Goal: Task Accomplishment & Management: Complete application form

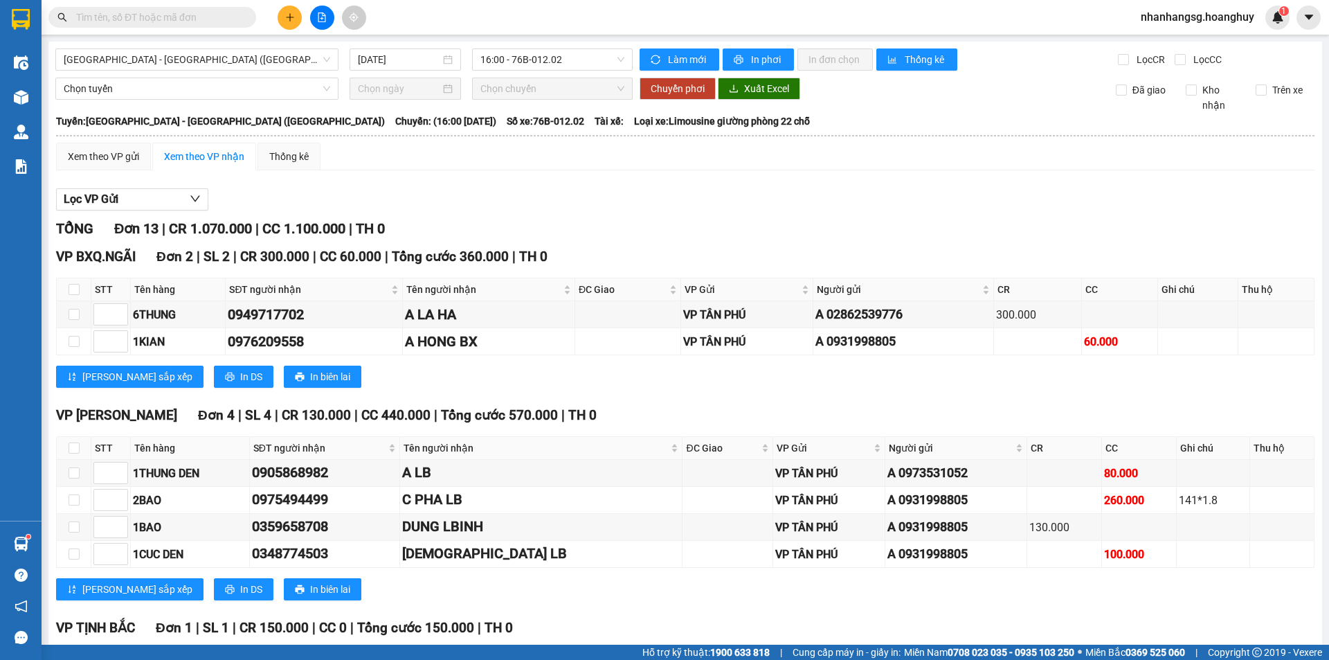
scroll to position [346, 0]
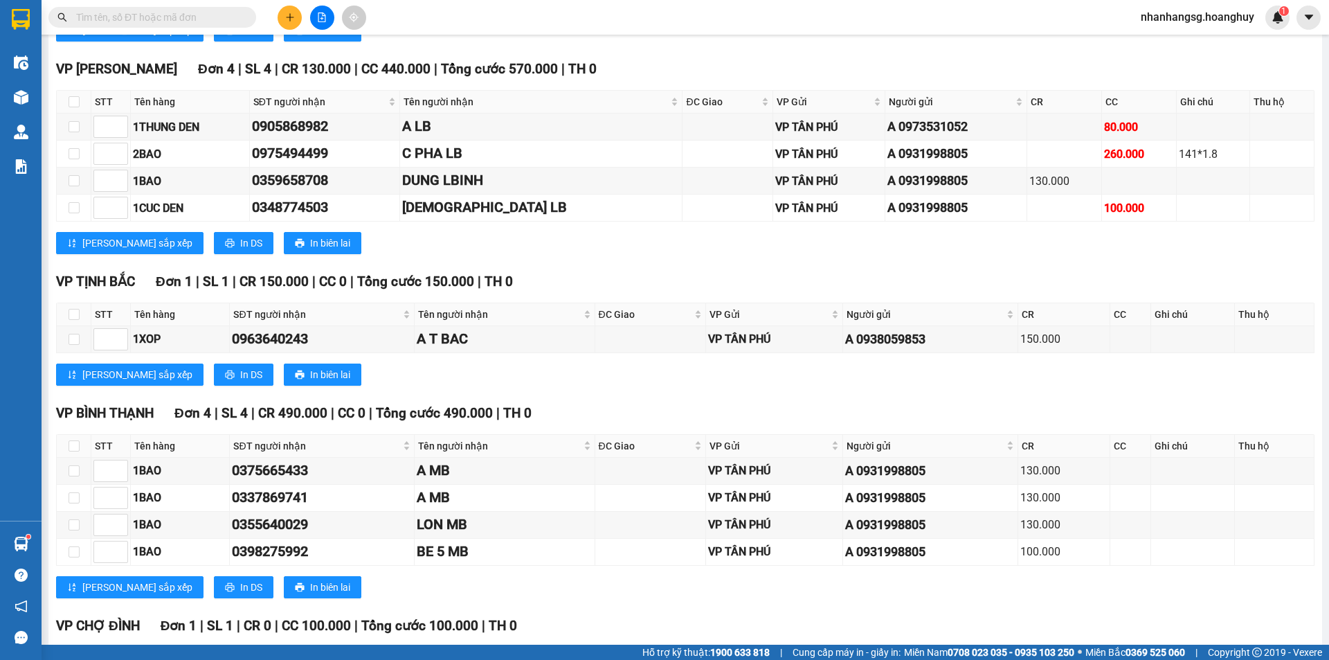
click at [285, 22] on button at bounding box center [290, 18] width 24 height 24
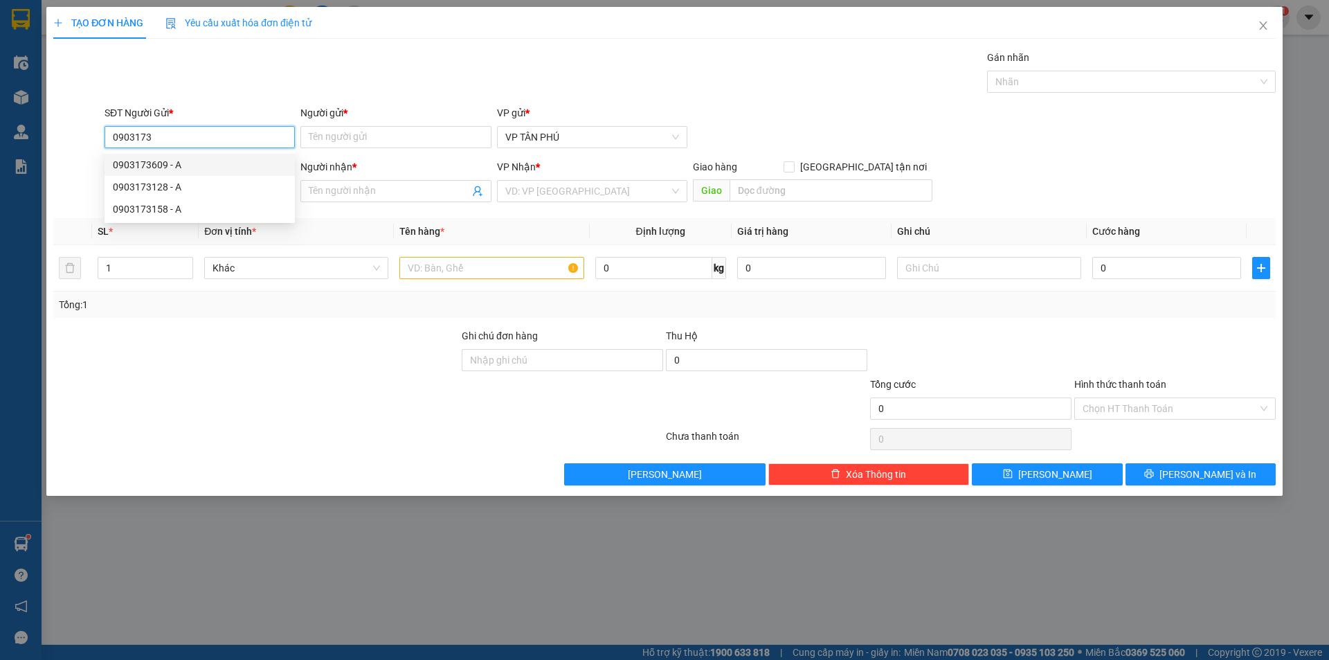
click at [154, 161] on div "0903173609 - A" at bounding box center [200, 164] width 174 height 15
type input "0903173609"
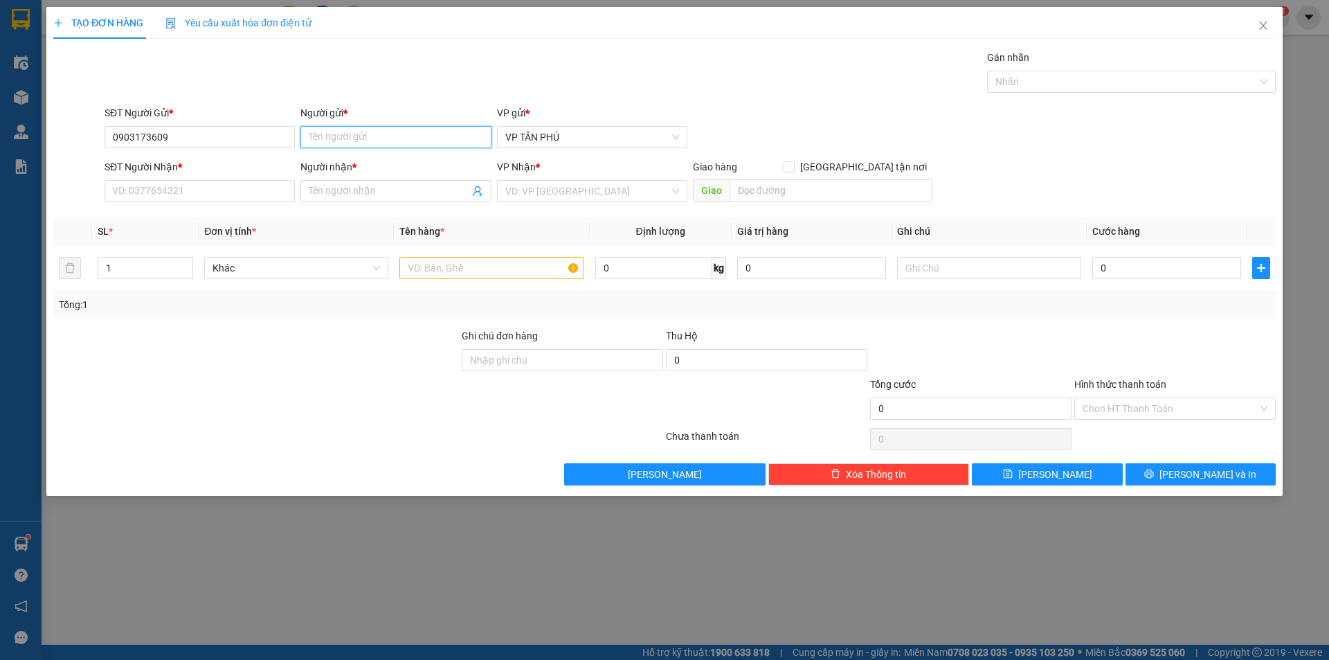
click at [318, 138] on input "Người gửi *" at bounding box center [396, 137] width 190 height 22
type input "A"
click at [233, 180] on input "SĐT Người Nhận *" at bounding box center [200, 191] width 190 height 22
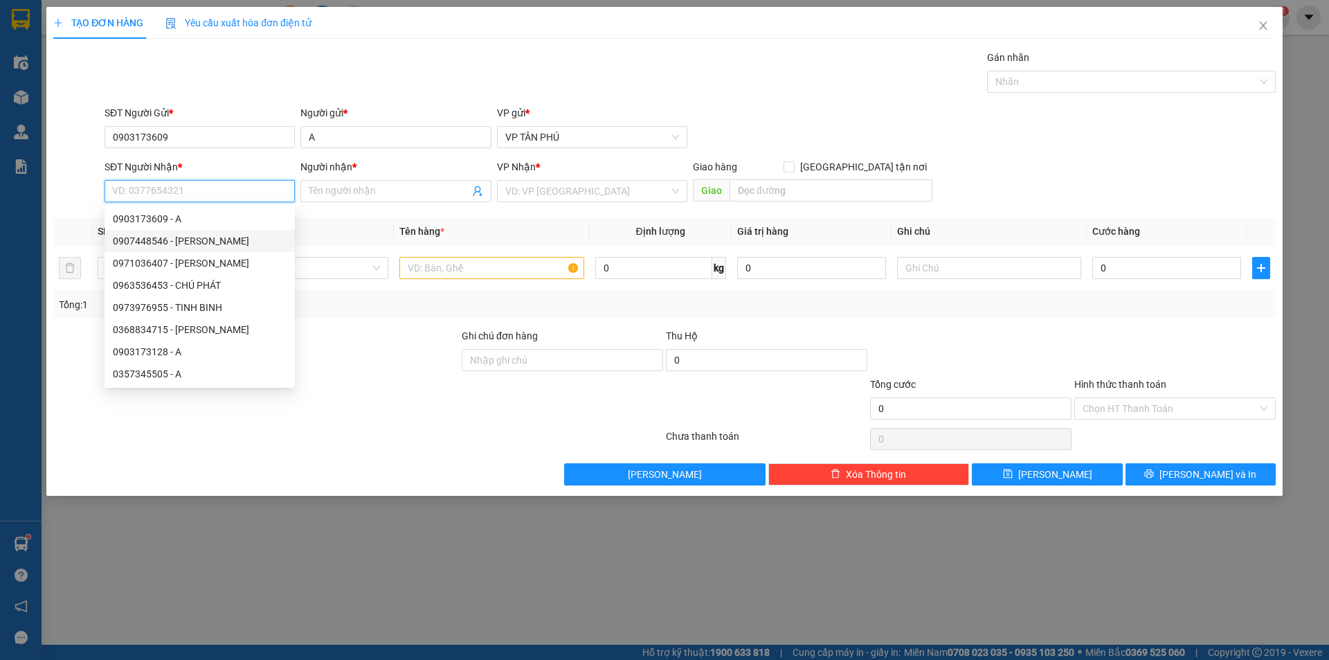
drag, startPoint x: 159, startPoint y: 245, endPoint x: 163, endPoint y: 238, distance: 8.7
click at [159, 245] on div "0907448546 - [PERSON_NAME]" at bounding box center [200, 240] width 174 height 15
type input "0907448546"
type input "[PERSON_NAME]"
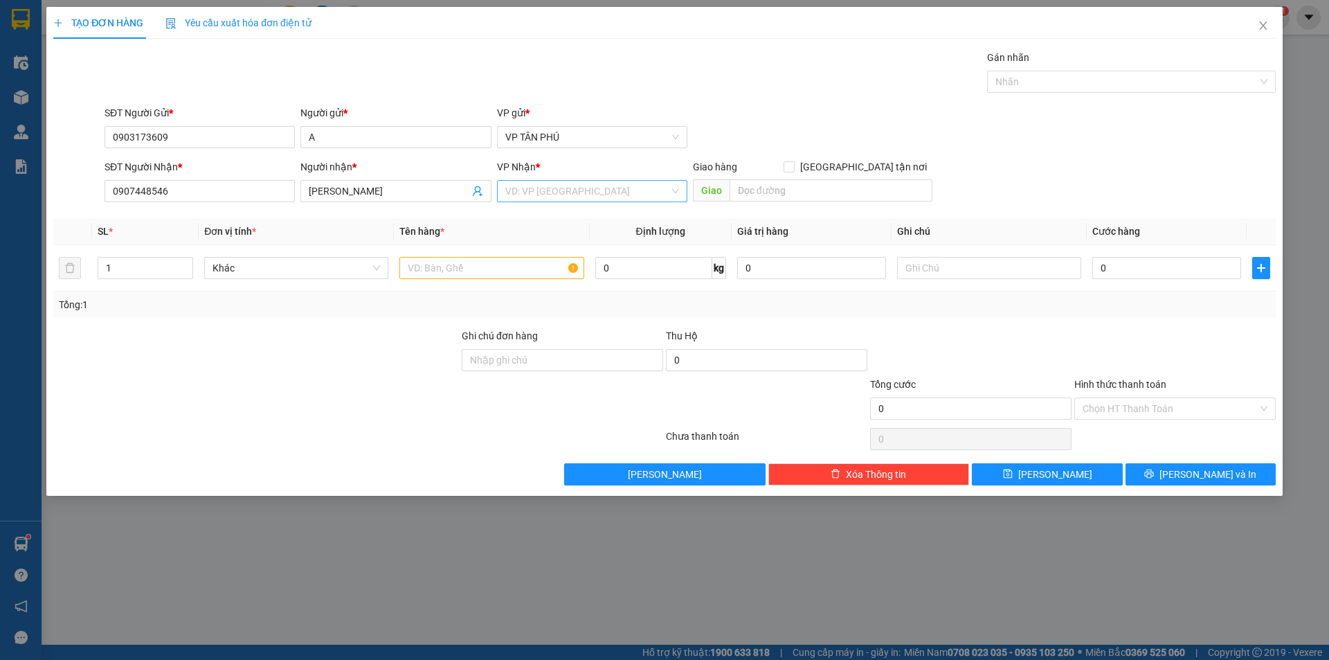
click at [555, 188] on input "search" at bounding box center [587, 191] width 164 height 21
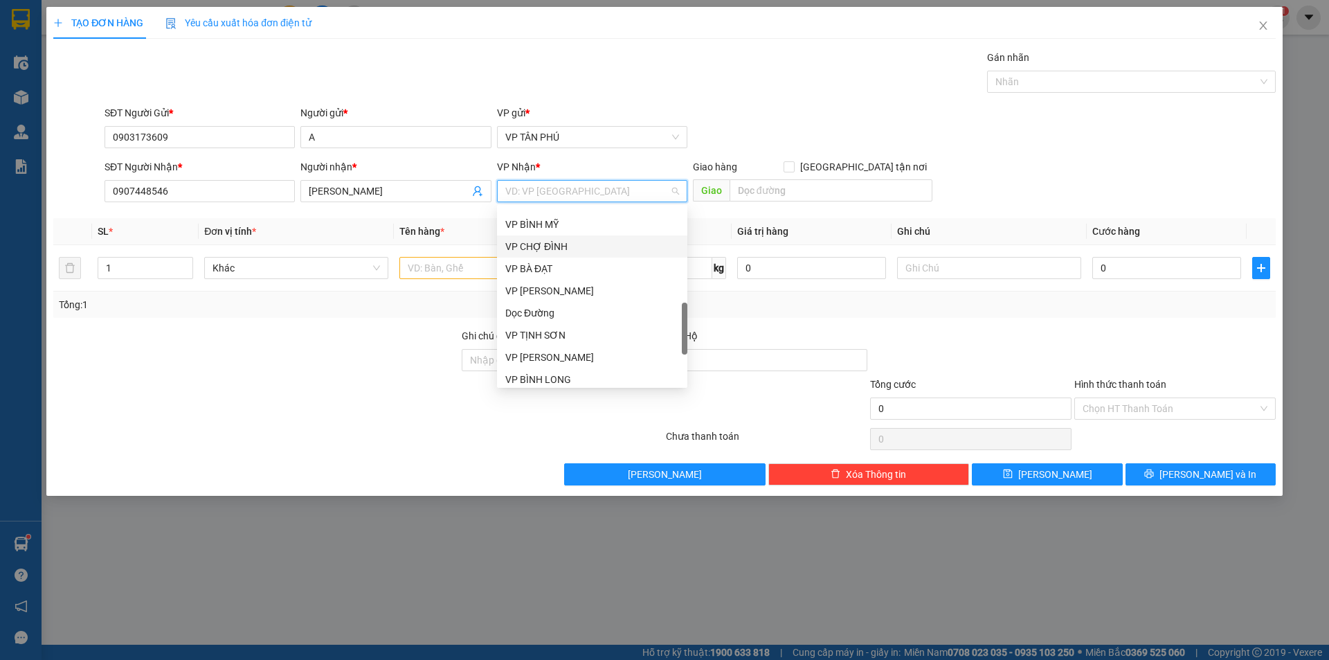
click at [539, 247] on div "VP CHỢ ĐÌNH" at bounding box center [592, 246] width 174 height 15
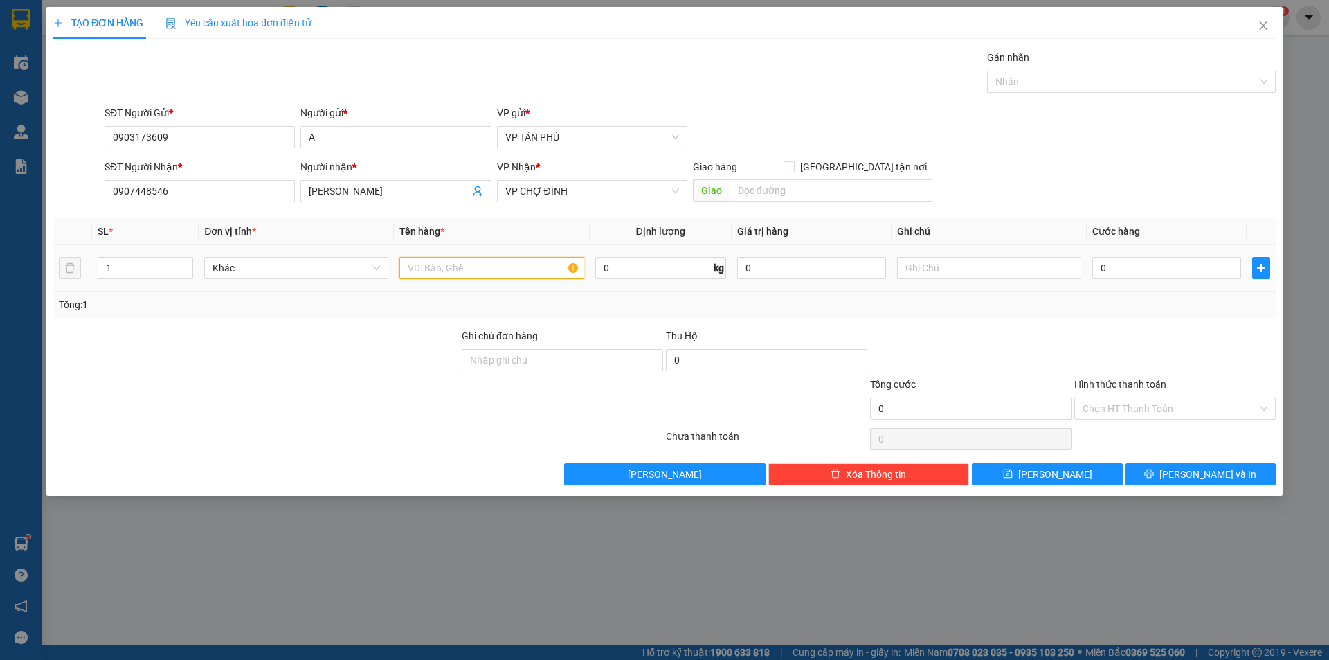
click at [485, 274] on input "text" at bounding box center [492, 268] width 184 height 22
type input "1TU"
click at [1140, 261] on input "0" at bounding box center [1167, 268] width 149 height 22
type input "3"
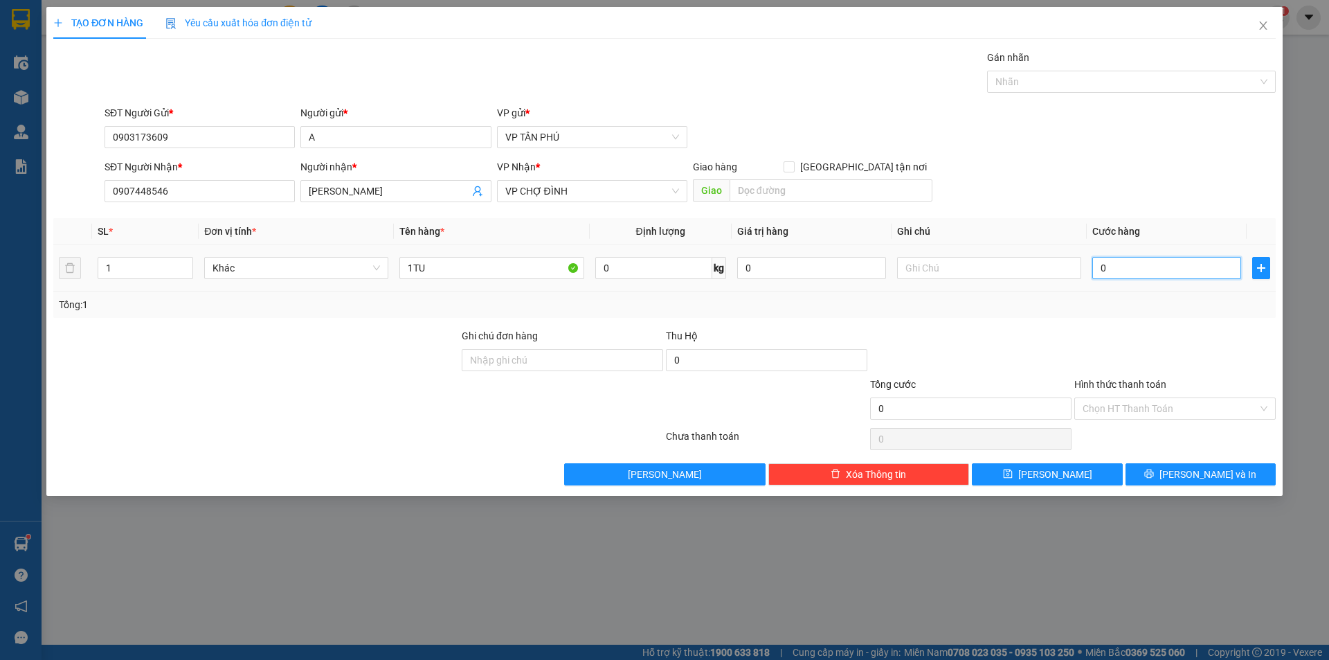
type input "3"
type input "30"
type input "300"
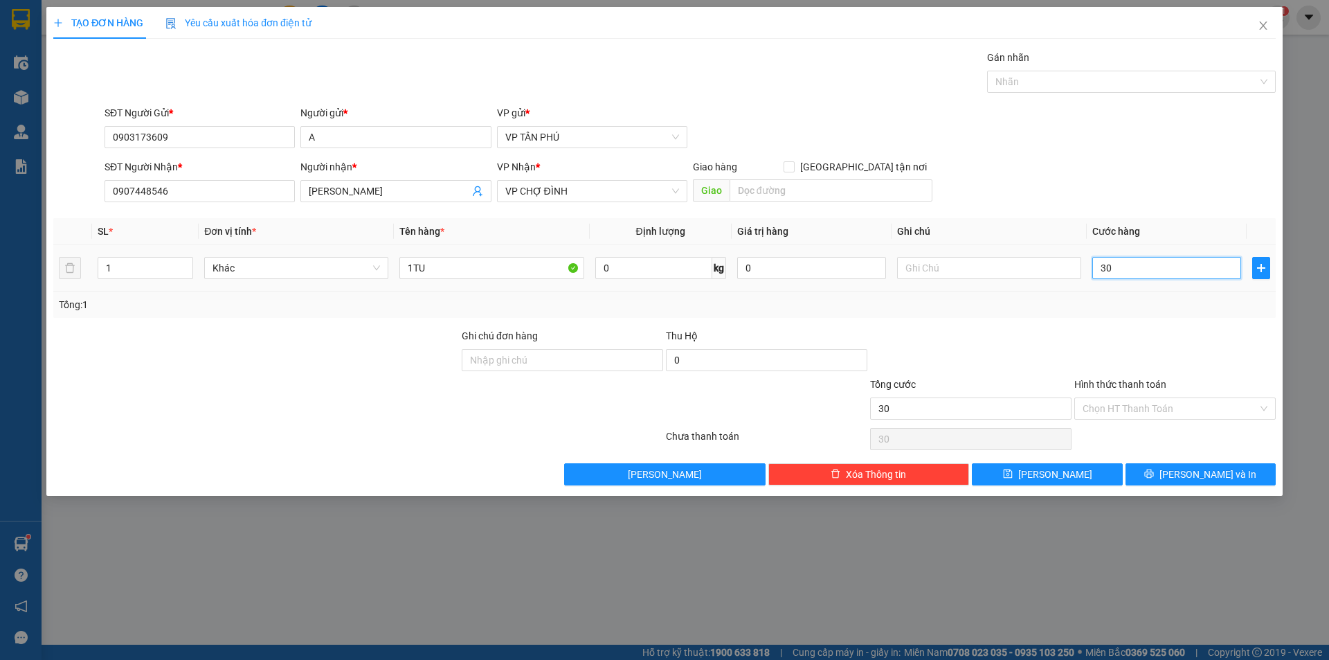
type input "300"
type input "300.000"
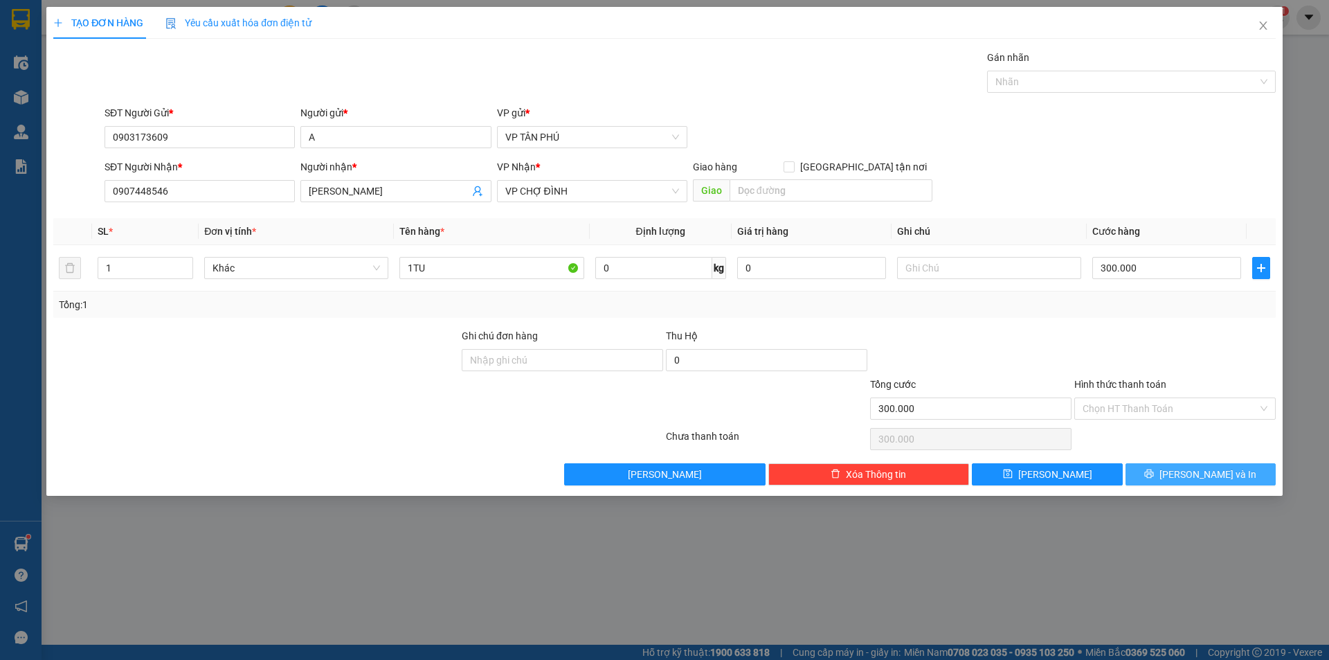
click at [1154, 478] on icon "printer" at bounding box center [1150, 474] width 10 height 10
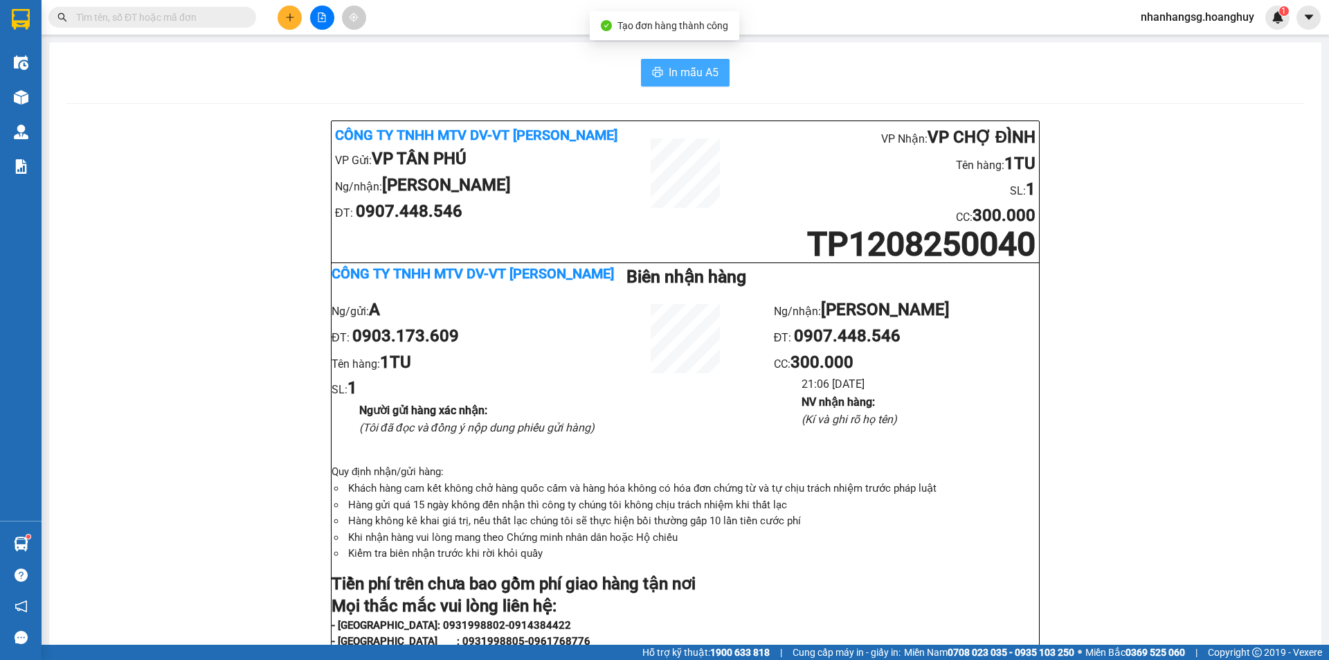
click at [651, 66] on button "In mẫu A5" at bounding box center [685, 73] width 89 height 28
